Goal: Book appointment/travel/reservation

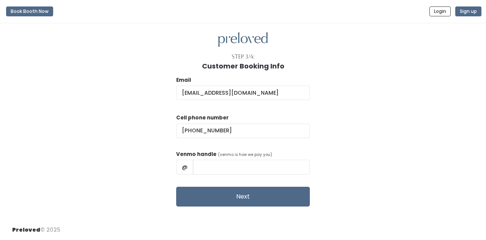
click at [254, 165] on input "text" at bounding box center [251, 167] width 117 height 14
type input "kalie-mcbride"
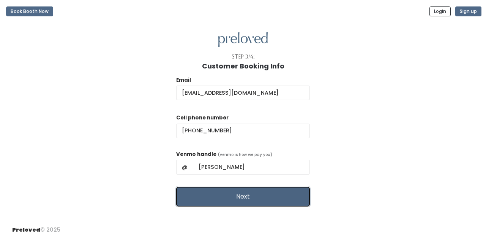
click at [236, 193] on button "Next" at bounding box center [243, 197] width 134 height 20
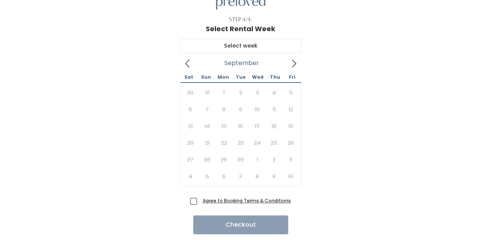
scroll to position [43, 0]
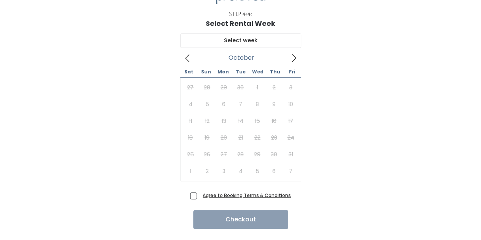
click at [293, 56] on icon at bounding box center [294, 58] width 8 height 8
click at [292, 61] on icon at bounding box center [294, 58] width 8 height 8
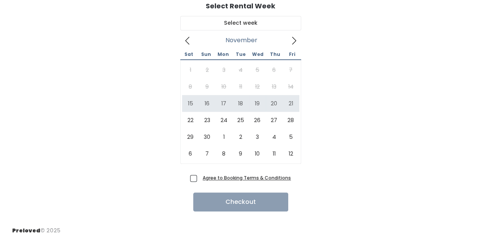
scroll to position [0, 0]
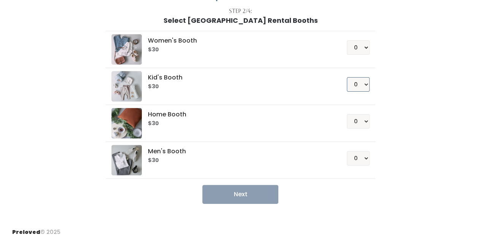
click at [365, 82] on select "0 1 2 3 4" at bounding box center [358, 84] width 23 height 14
select select "1"
click at [347, 77] on select "0 1 2 3 4" at bounding box center [358, 84] width 23 height 14
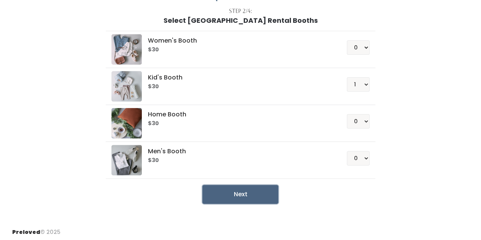
click at [236, 199] on button "Next" at bounding box center [240, 194] width 76 height 19
